Goal: Task Accomplishment & Management: Use online tool/utility

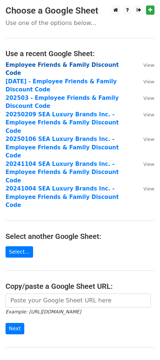
click at [31, 63] on strong "Employee Friends & Family Discount Code" at bounding box center [62, 69] width 113 height 15
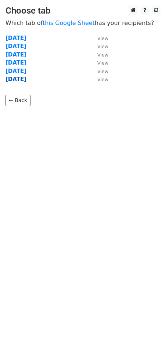
click at [19, 80] on strong "2025 October" at bounding box center [16, 79] width 21 height 7
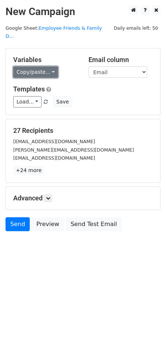
click at [30, 66] on link "Copy/paste..." at bounding box center [35, 71] width 45 height 11
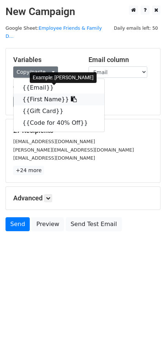
click at [36, 94] on link "{{First Name}}" at bounding box center [59, 100] width 91 height 12
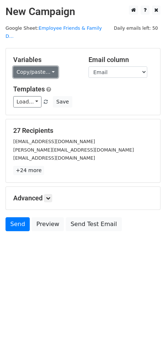
click at [26, 66] on link "Copy/paste..." at bounding box center [35, 71] width 45 height 11
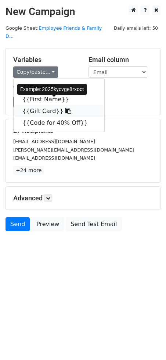
click at [41, 105] on link "{{Gift Card}}" at bounding box center [59, 111] width 91 height 12
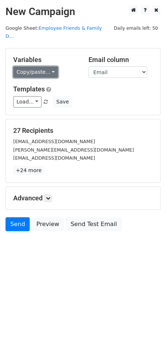
click at [31, 66] on link "Copy/paste..." at bounding box center [35, 71] width 45 height 11
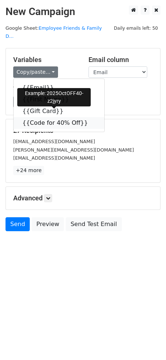
drag, startPoint x: 38, startPoint y: 118, endPoint x: 39, endPoint y: 97, distance: 20.6
click at [38, 118] on link "{{Code for 40% Off}}" at bounding box center [59, 123] width 91 height 12
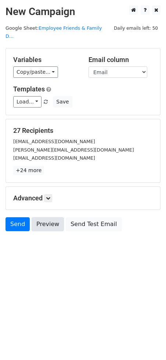
click at [43, 219] on link "Preview" at bounding box center [48, 224] width 32 height 14
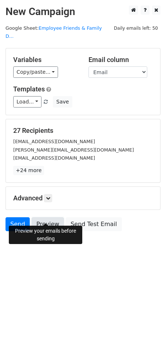
click at [41, 217] on link "Preview" at bounding box center [48, 224] width 32 height 14
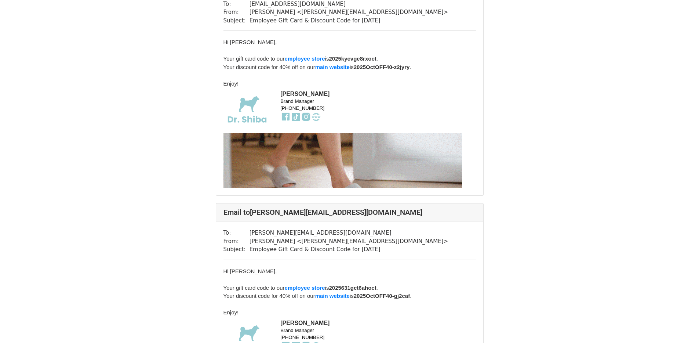
scroll to position [180, 0]
